Goal: Find specific page/section: Find specific page/section

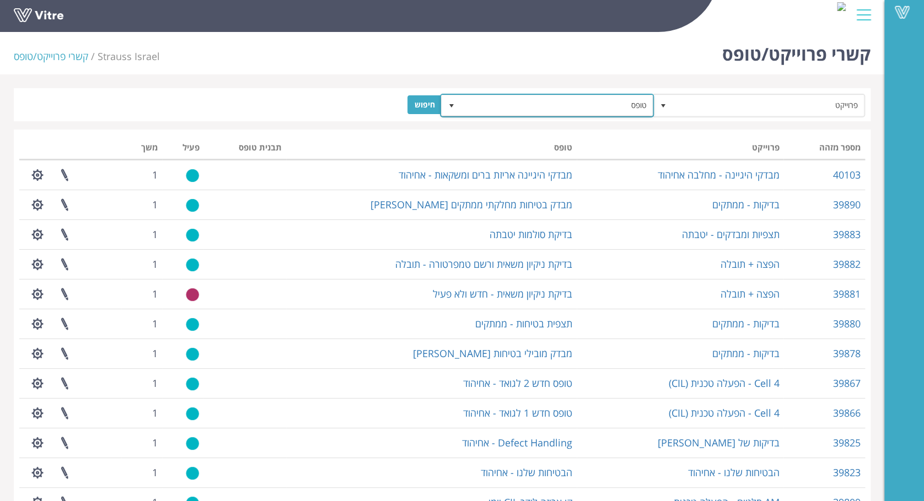
click at [599, 101] on span "טופס" at bounding box center [557, 105] width 192 height 20
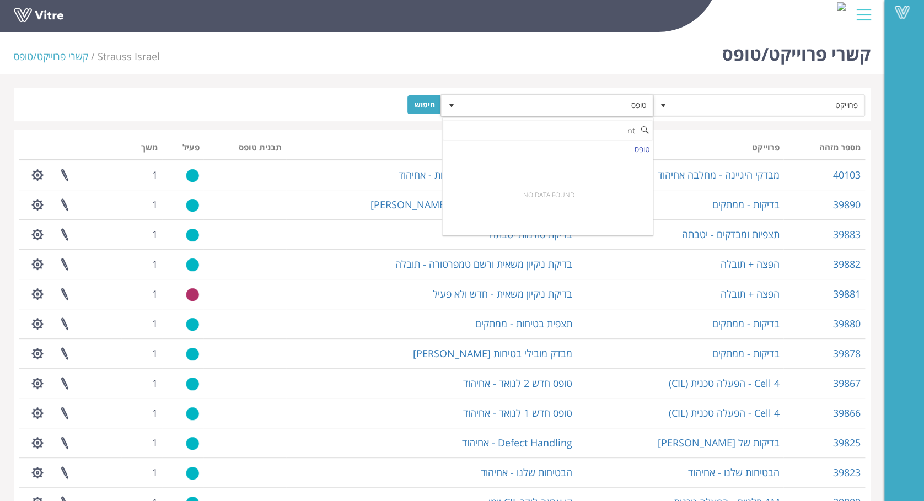
type input "n"
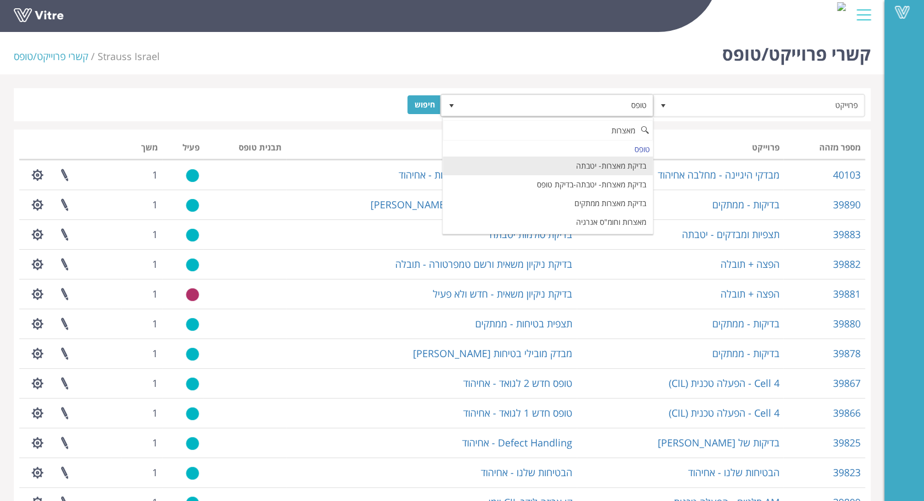
click at [623, 165] on li "בדיקת מאצרות- יטבתה" at bounding box center [548, 166] width 211 height 19
type input "מאצרות"
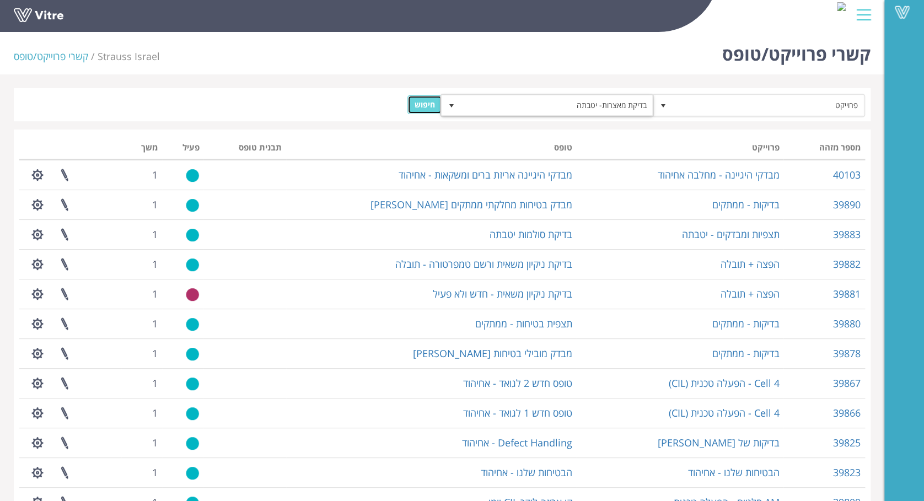
click at [428, 110] on input "חיפוש" at bounding box center [424, 104] width 35 height 19
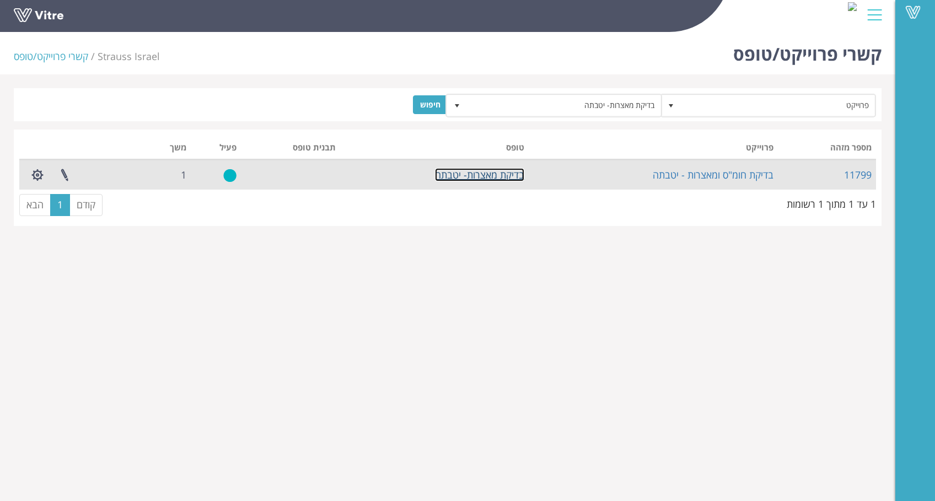
click at [476, 169] on link "בדיקת מאצרות- יטבתה" at bounding box center [479, 174] width 89 height 13
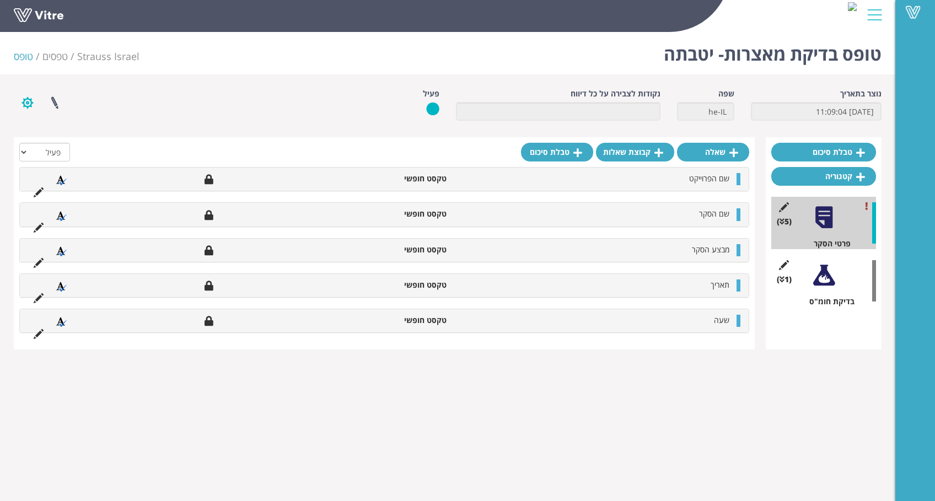
click at [29, 103] on button "button" at bounding box center [28, 102] width 28 height 29
click at [55, 143] on link "הגדרת משתמשים" at bounding box center [57, 143] width 87 height 14
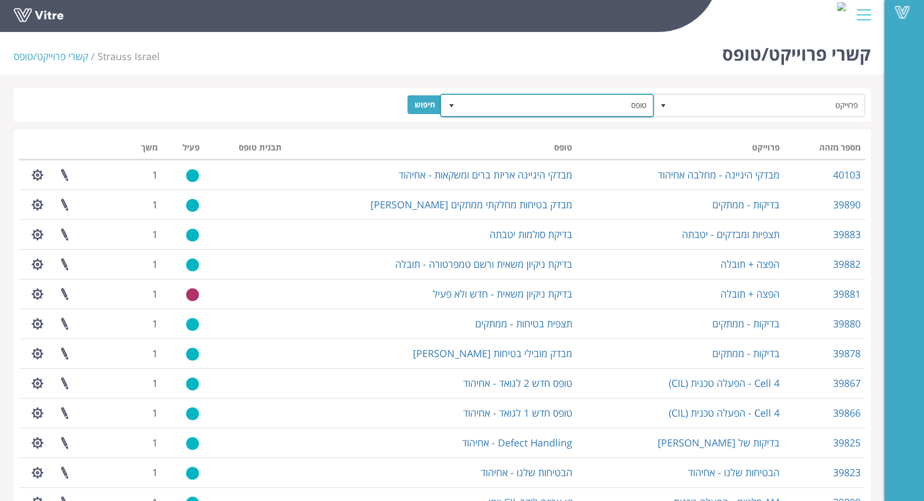
click at [578, 107] on span "טופס" at bounding box center [557, 105] width 192 height 20
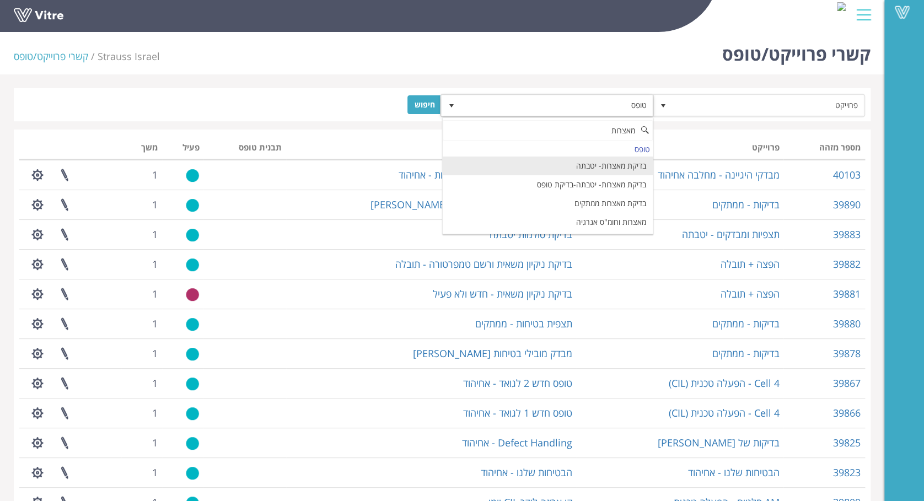
click at [610, 168] on li "בדיקת מאצרות- יטבתה" at bounding box center [548, 166] width 211 height 19
type input "מאצרות"
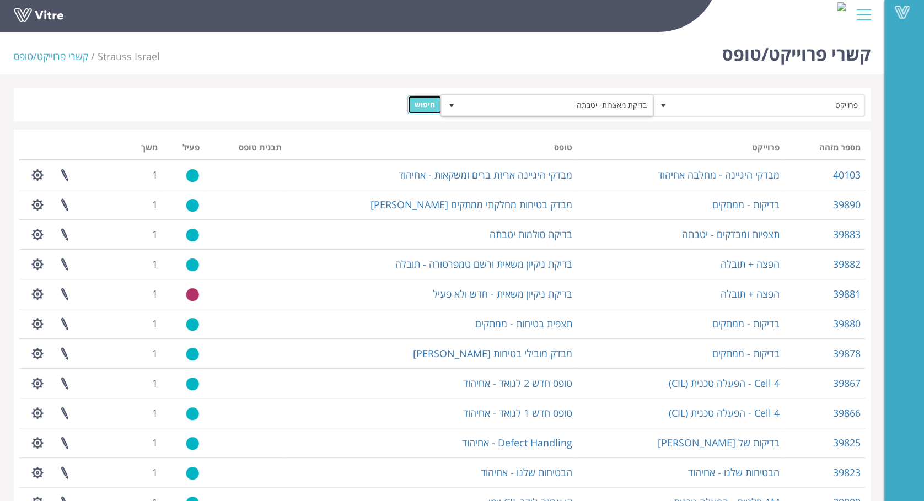
click at [428, 105] on input "חיפוש" at bounding box center [424, 104] width 35 height 19
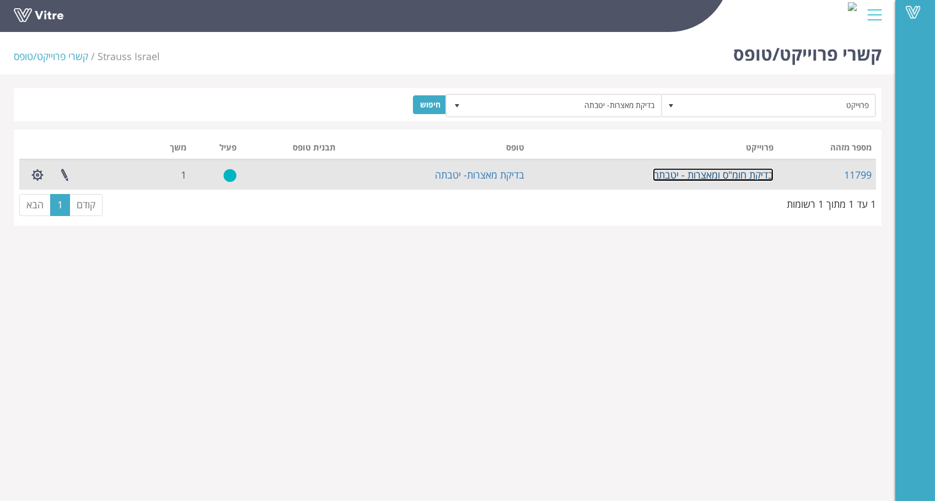
click at [682, 169] on link "בדיקת חומ"ס ומאצרות - יטבתה" at bounding box center [713, 174] width 121 height 13
click at [694, 178] on link "בדיקת חומ"ס ומאצרות - יטבתה" at bounding box center [713, 174] width 121 height 13
click at [66, 170] on link at bounding box center [65, 174] width 28 height 29
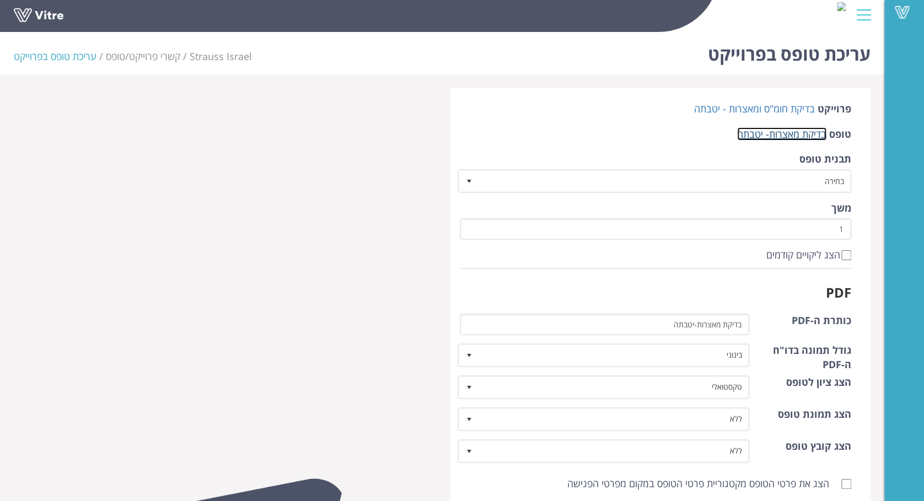
click at [776, 128] on link "בדיקת מאצרות- יטבתה" at bounding box center [781, 133] width 89 height 13
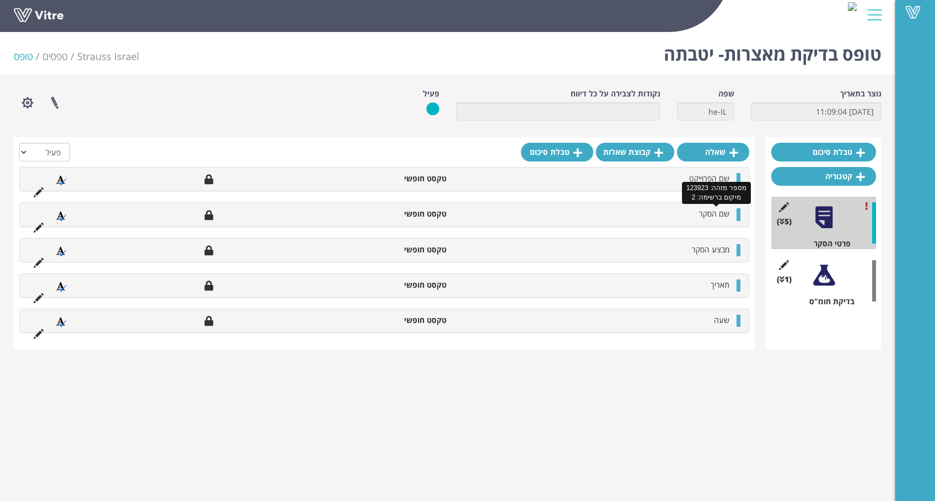
click at [712, 216] on span "שם הסקר" at bounding box center [714, 213] width 30 height 10
click at [848, 282] on div "(1 ) בדיקת חומ"ס" at bounding box center [823, 281] width 105 height 52
click at [825, 285] on div at bounding box center [823, 275] width 25 height 25
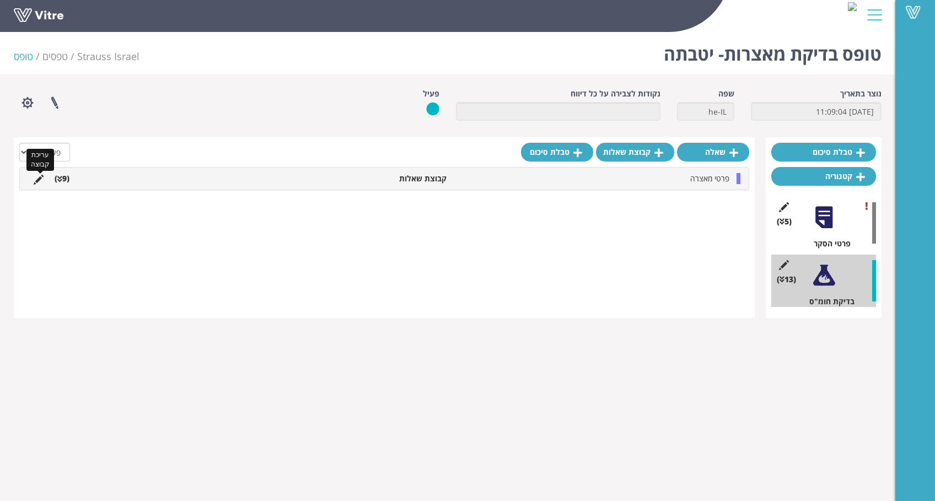
click at [35, 180] on icon at bounding box center [39, 180] width 10 height 10
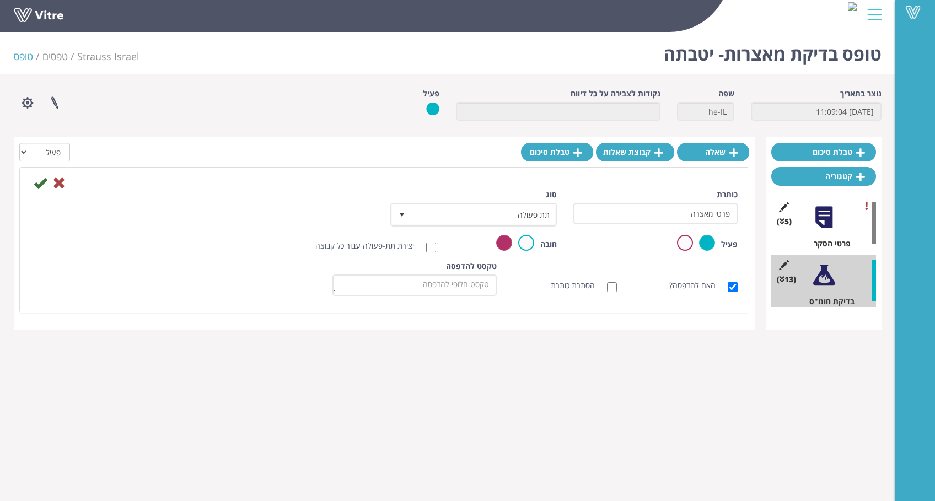
click at [818, 228] on div at bounding box center [823, 217] width 25 height 25
